Goal: Use online tool/utility: Utilize a website feature to perform a specific function

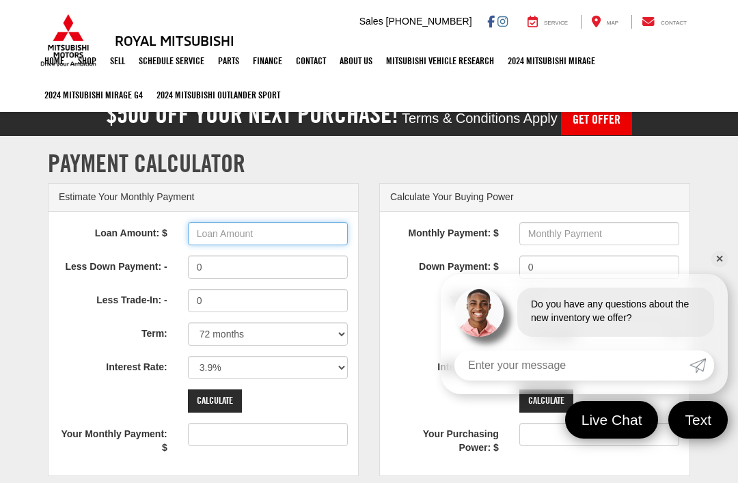
click at [225, 240] on input "Loan Amount: $" at bounding box center [268, 233] width 160 height 23
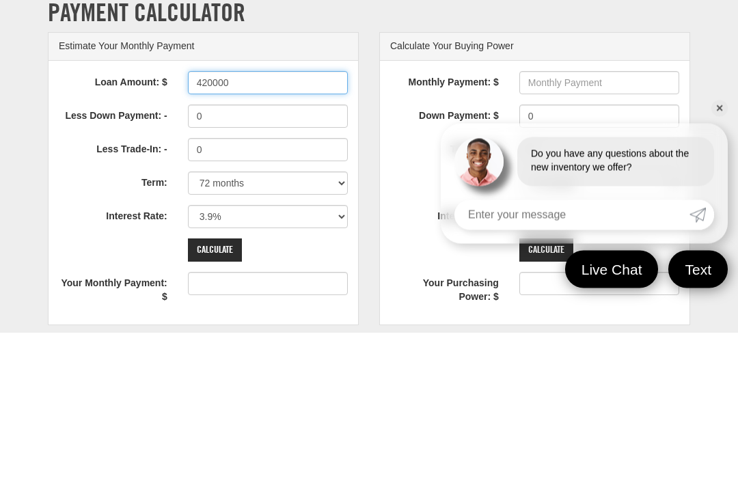
type input "420000"
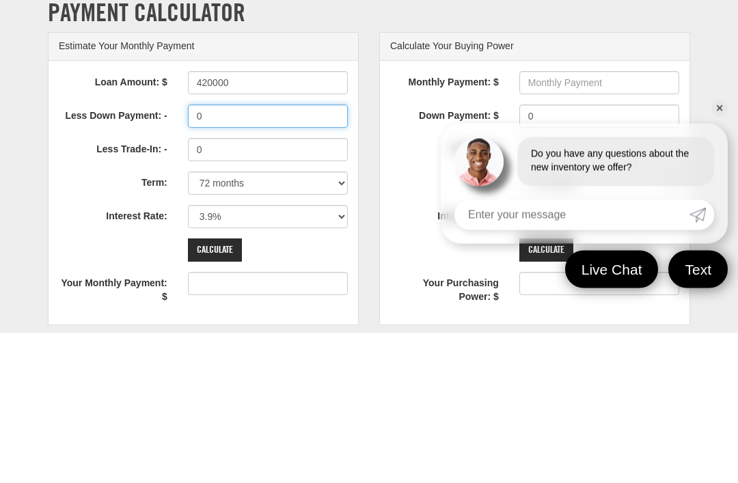
click at [210, 255] on input "0" at bounding box center [268, 266] width 160 height 23
type input "6552"
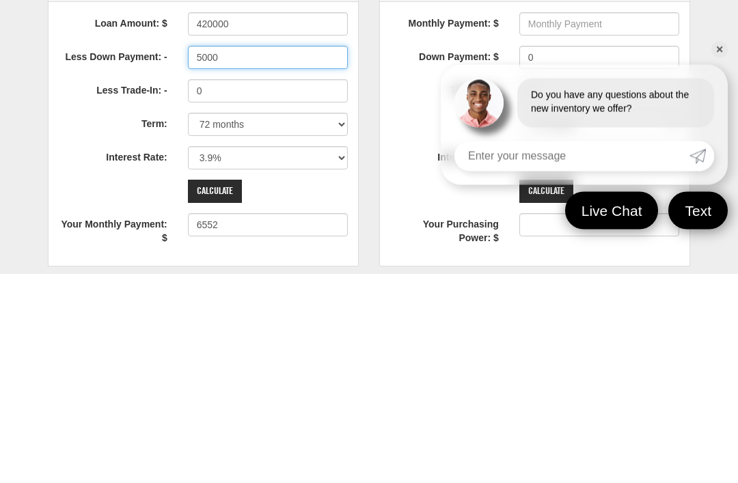
type input "5000"
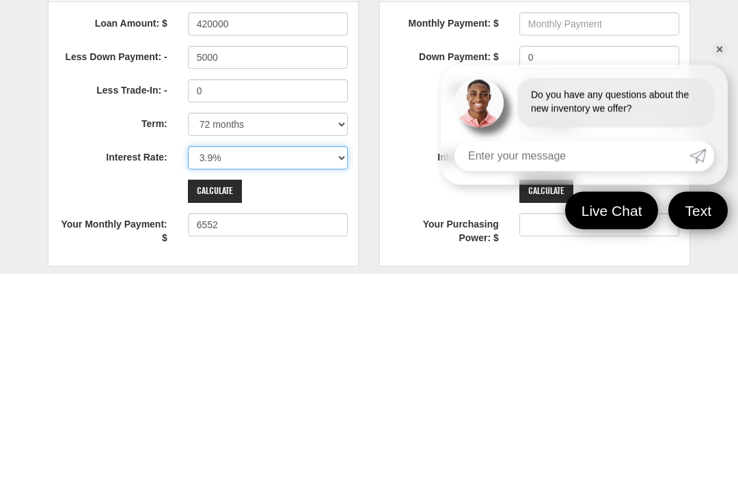
click at [223, 356] on select "0% 0.9% 1.9% 2.9% 3.9% 4.9% 5.9% 6.9% 7.9% 8.9% 9.9% 10.9% 11.9% 12.9% 13.9% 14…" at bounding box center [268, 367] width 160 height 23
type input "6474"
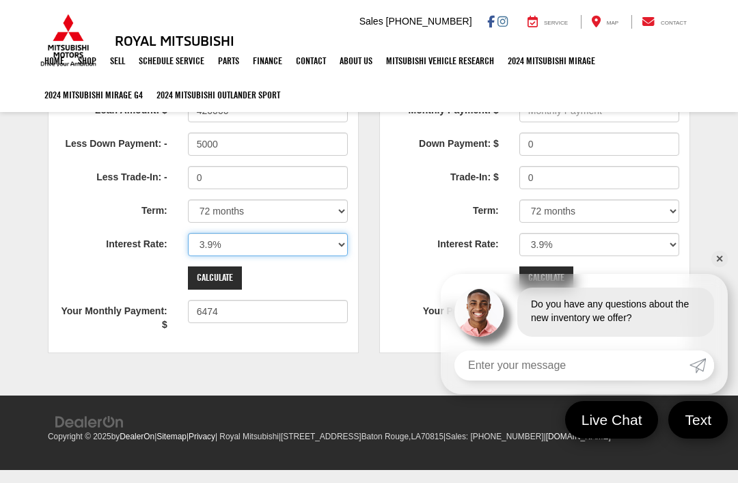
select select "5.9"
type input "6858"
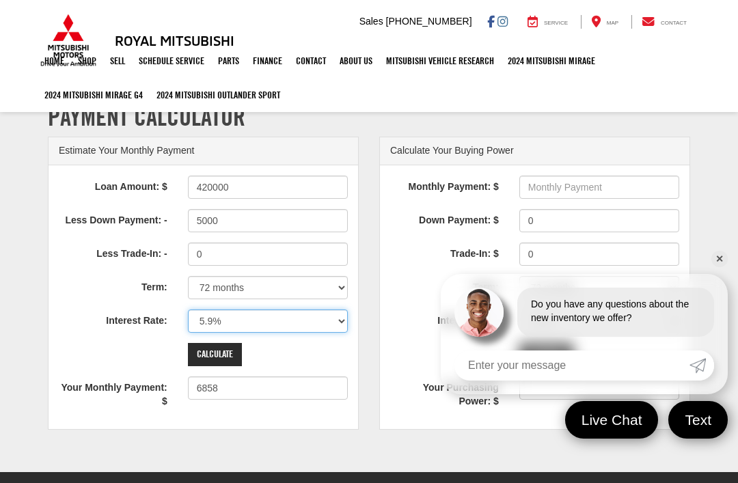
scroll to position [46, 0]
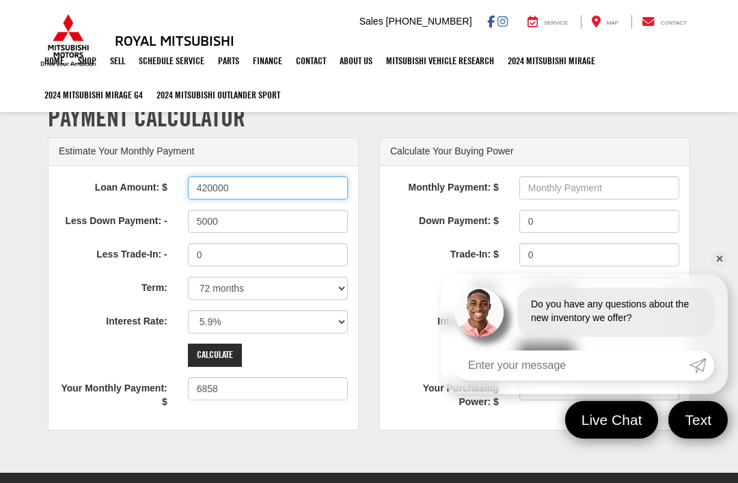
click at [235, 197] on input "420000" at bounding box center [268, 187] width 160 height 23
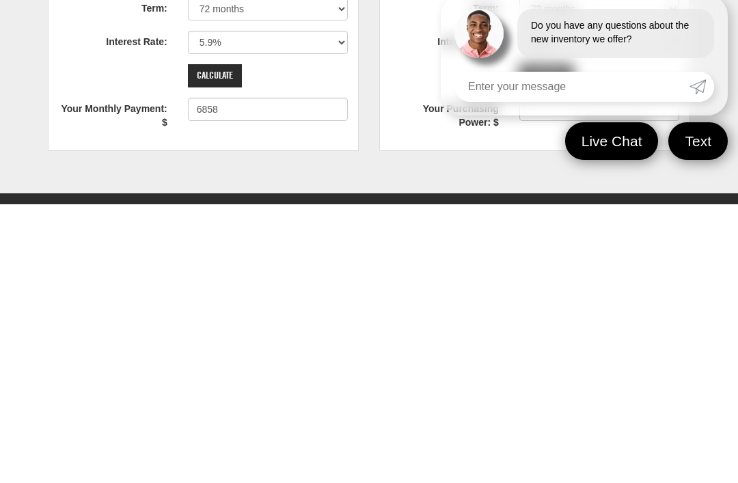
scroll to position [47, 0]
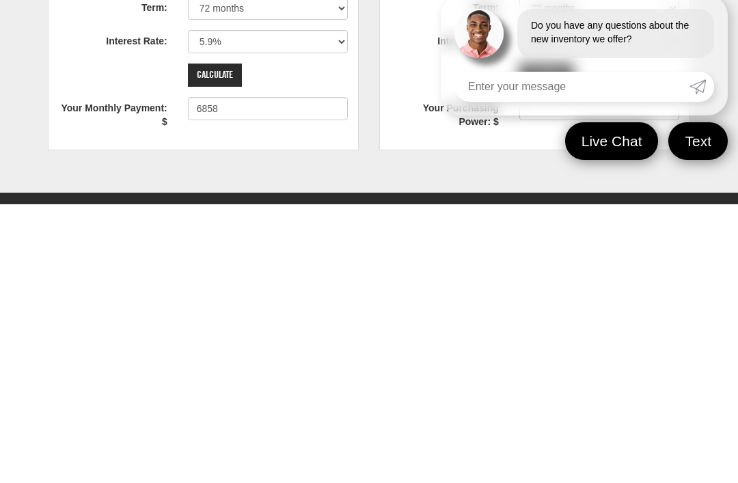
type input "42000"
click at [216, 342] on input "Calculate" at bounding box center [215, 353] width 54 height 23
type input "611"
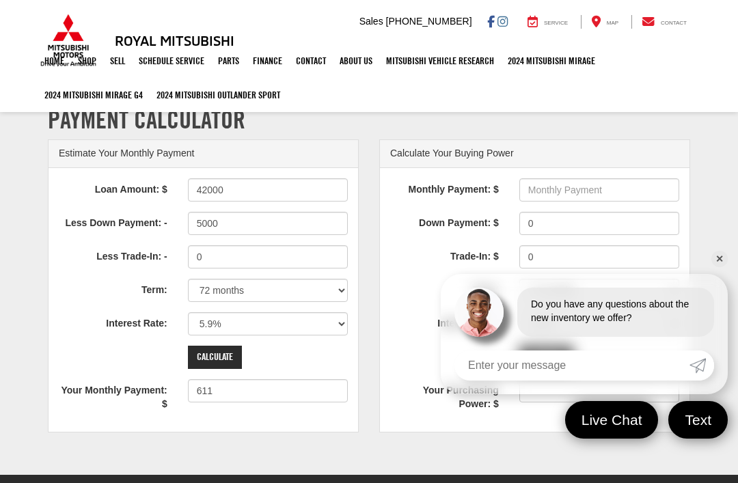
scroll to position [0, 0]
